Goal: Task Accomplishment & Management: Manage account settings

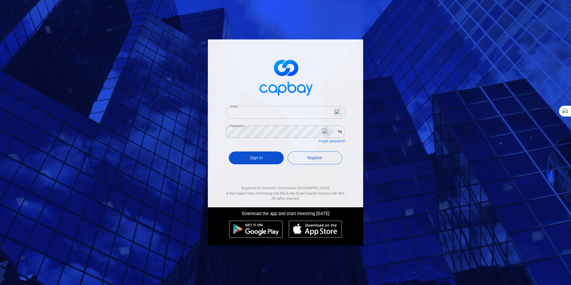
type input "[EMAIL_ADDRESS][DOMAIN_NAME]"
click at [256, 158] on button "Sign In" at bounding box center [256, 157] width 55 height 13
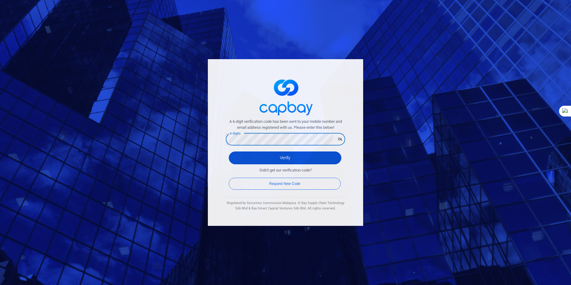
click at [287, 157] on button "Verify" at bounding box center [285, 157] width 113 height 13
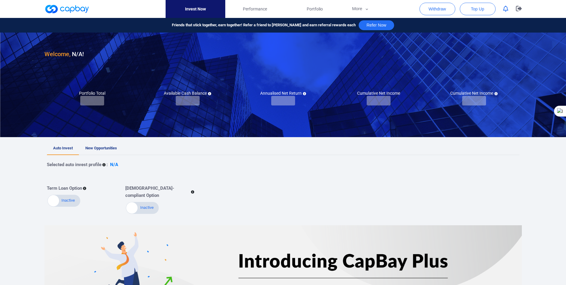
checkbox input "true"
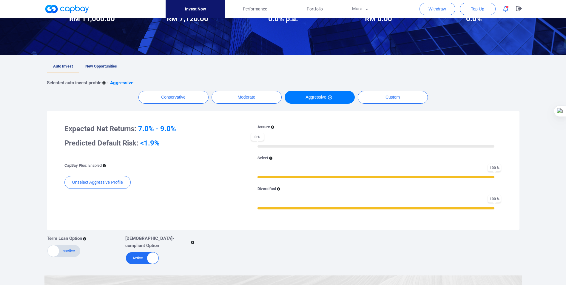
scroll to position [80, 0]
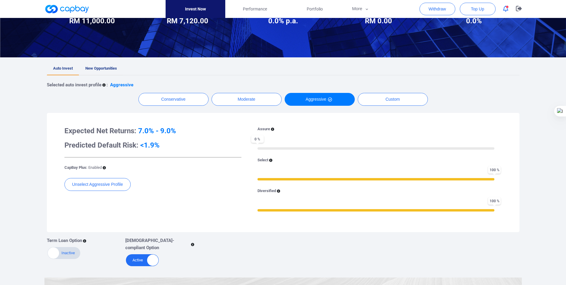
click at [97, 67] on span "New Opportunities" at bounding box center [101, 68] width 32 height 4
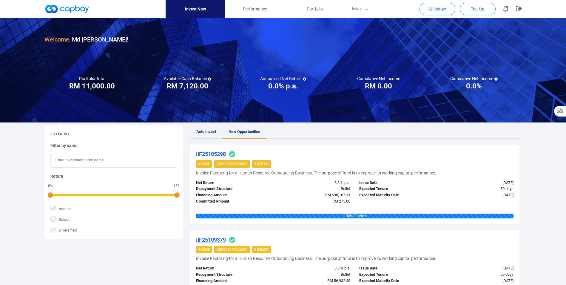
click at [204, 130] on span "Auto Invest" at bounding box center [206, 131] width 20 height 4
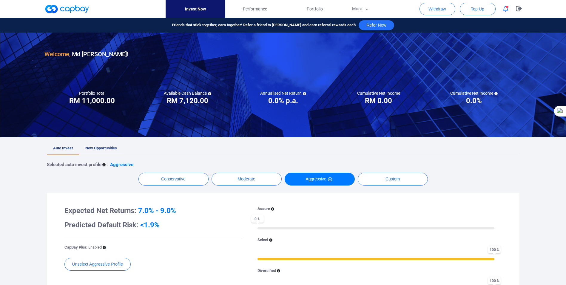
click at [104, 145] on link "New Opportunities" at bounding box center [101, 148] width 44 height 13
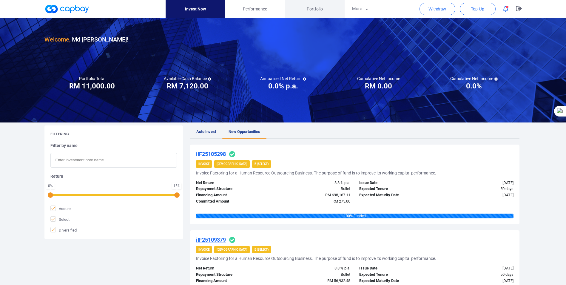
click at [310, 8] on span "Portfolio" at bounding box center [315, 9] width 16 height 7
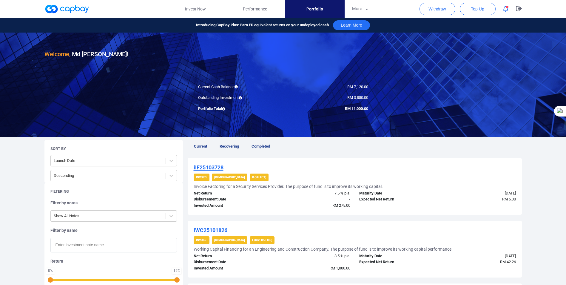
click at [226, 146] on span "Recovering" at bounding box center [229, 146] width 19 height 4
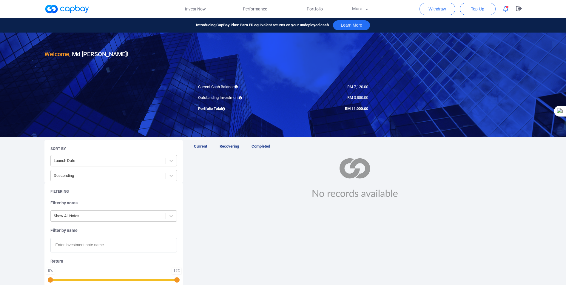
click at [258, 146] on span "Completed" at bounding box center [261, 146] width 19 height 4
click at [226, 146] on span "Recovering" at bounding box center [229, 146] width 19 height 4
click at [195, 146] on span "Current" at bounding box center [200, 146] width 13 height 4
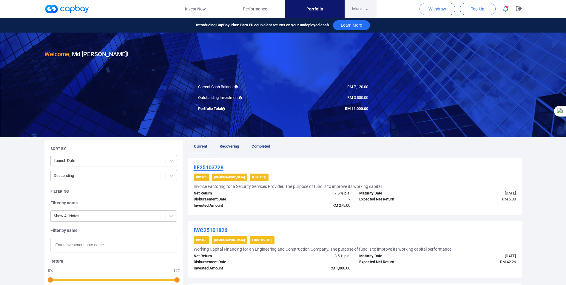
click at [359, 8] on button "More" at bounding box center [361, 9] width 32 height 18
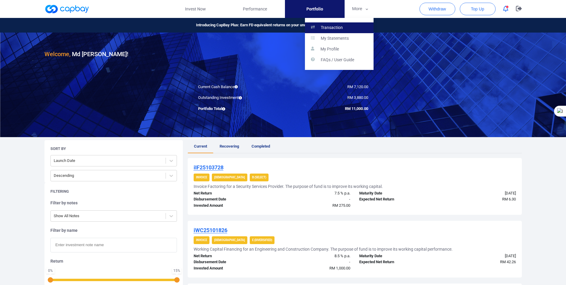
click at [330, 25] on p "Transaction" at bounding box center [332, 27] width 22 height 5
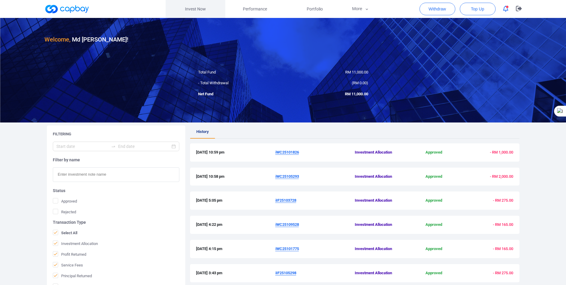
click at [190, 9] on link "Invest Now" at bounding box center [196, 9] width 60 height 18
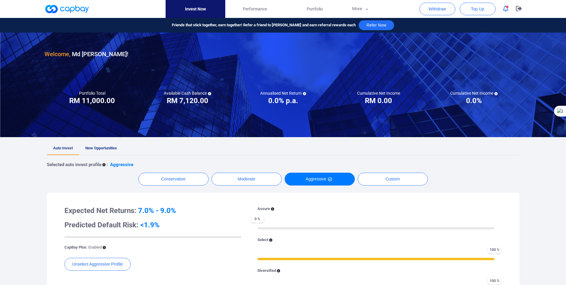
click at [100, 147] on span "New Opportunities" at bounding box center [101, 148] width 32 height 4
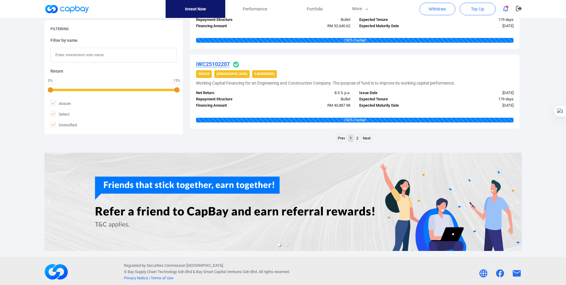
scroll to position [825, 0]
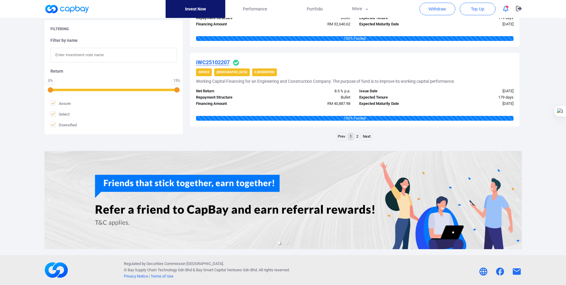
click at [368, 134] on link "Next" at bounding box center [367, 136] width 11 height 7
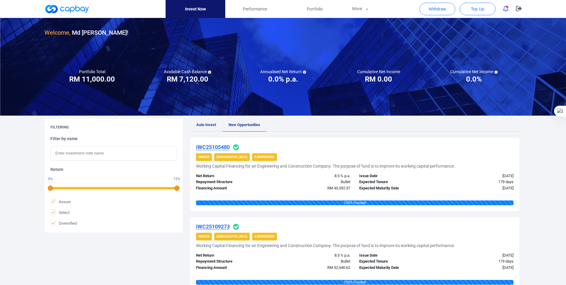
scroll to position [0, 0]
